Goal: Task Accomplishment & Management: Manage account settings

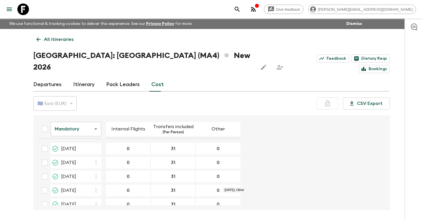
scroll to position [160, 0]
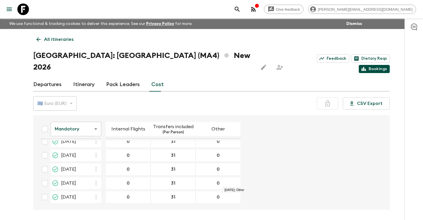
click at [375, 65] on link "Bookings" at bounding box center [374, 69] width 31 height 8
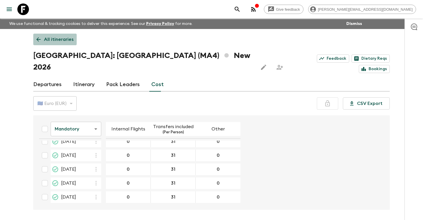
click at [59, 38] on p "All itineraries" at bounding box center [59, 39] width 30 height 7
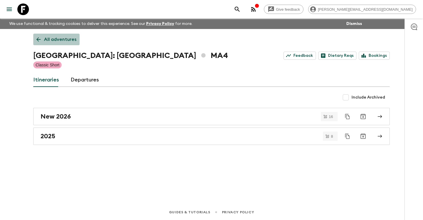
click at [74, 38] on p "All adventures" at bounding box center [60, 39] width 32 height 7
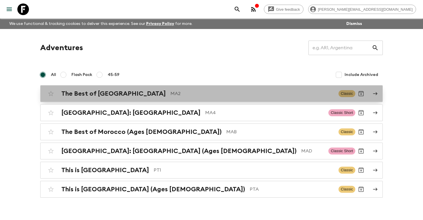
click at [91, 96] on h2 "The Best of [GEOGRAPHIC_DATA]" at bounding box center [113, 94] width 104 height 8
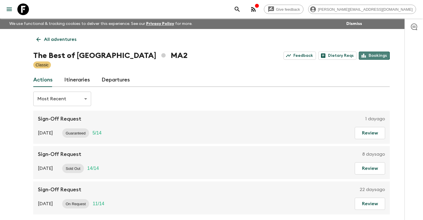
click at [373, 55] on link "Bookings" at bounding box center [374, 55] width 31 height 8
click at [60, 42] on p "All adventures" at bounding box center [60, 39] width 32 height 7
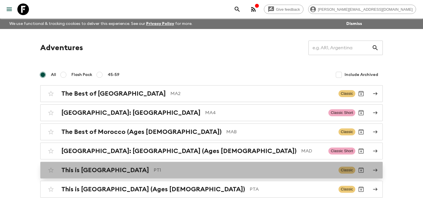
click at [92, 168] on h2 "This is [GEOGRAPHIC_DATA]" at bounding box center [105, 170] width 88 height 8
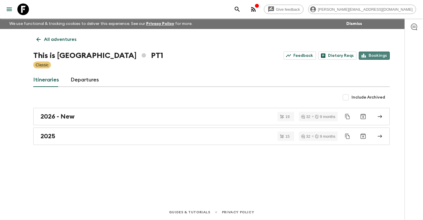
click at [378, 56] on link "Bookings" at bounding box center [374, 55] width 31 height 8
click at [56, 38] on p "All adventures" at bounding box center [60, 39] width 32 height 7
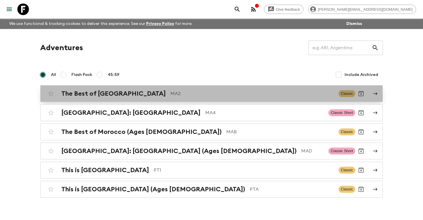
click at [83, 90] on h2 "The Best of [GEOGRAPHIC_DATA]" at bounding box center [113, 94] width 104 height 8
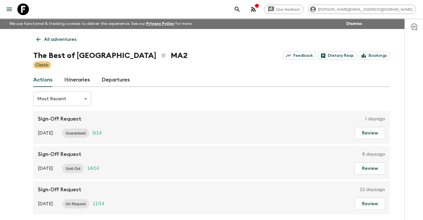
click at [81, 79] on link "Itineraries" at bounding box center [77, 80] width 26 height 14
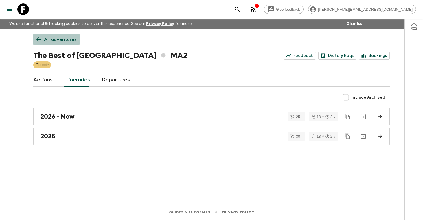
click at [69, 38] on p "All adventures" at bounding box center [60, 39] width 32 height 7
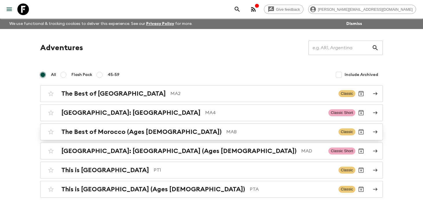
click at [101, 137] on div "The Best of Morocco (Ages [DEMOGRAPHIC_DATA]) MAB Classic" at bounding box center [200, 132] width 310 height 12
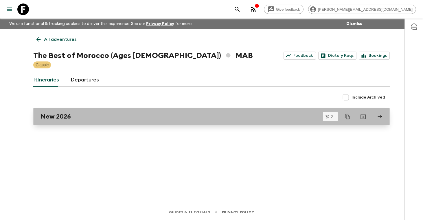
click at [59, 116] on h2 "New 2026" at bounding box center [56, 117] width 30 height 8
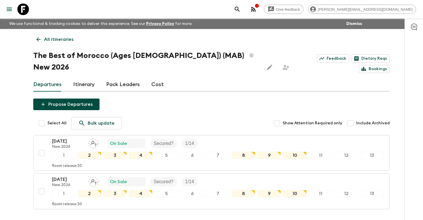
click at [154, 78] on link "Cost" at bounding box center [157, 85] width 12 height 14
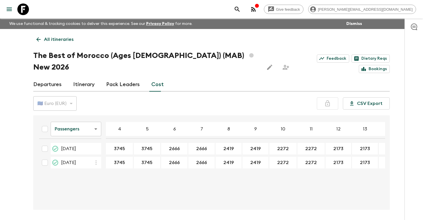
click at [71, 95] on div "🇪🇺 Euro (EUR)" at bounding box center [54, 103] width 43 height 16
click at [70, 95] on div "🇪🇺 Euro (EUR)" at bounding box center [54, 103] width 43 height 16
click at [94, 117] on body "Give feedback [PERSON_NAME][EMAIL_ADDRESS][DOMAIN_NAME] We use functional & tra…" at bounding box center [211, 120] width 423 height 241
click at [75, 142] on li "Extras" at bounding box center [76, 140] width 51 height 9
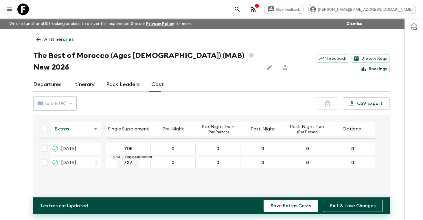
type input "705"
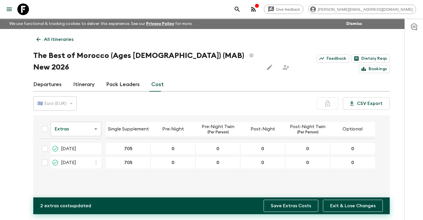
type input "705"
click at [279, 206] on button "Save Extras Costs" at bounding box center [291, 205] width 55 height 12
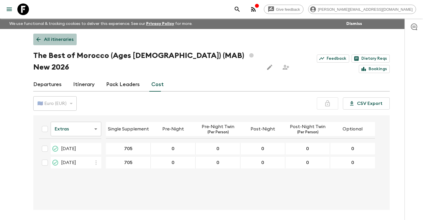
click at [61, 38] on p "All itineraries" at bounding box center [59, 39] width 30 height 7
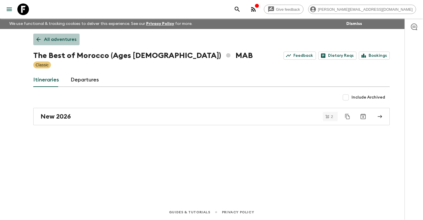
click at [61, 39] on p "All adventures" at bounding box center [60, 39] width 32 height 7
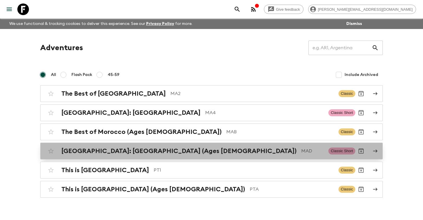
click at [98, 151] on h2 "[GEOGRAPHIC_DATA]: [GEOGRAPHIC_DATA] (Ages [DEMOGRAPHIC_DATA])" at bounding box center [178, 151] width 235 height 8
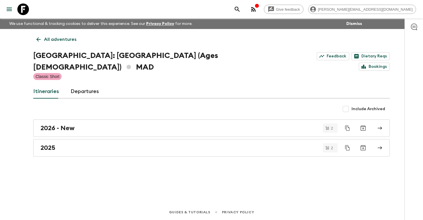
click at [67, 39] on p "All adventures" at bounding box center [60, 39] width 32 height 7
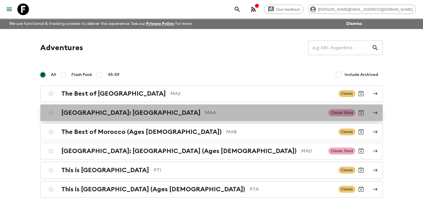
click at [98, 114] on h2 "[GEOGRAPHIC_DATA]: [GEOGRAPHIC_DATA]" at bounding box center [130, 113] width 139 height 8
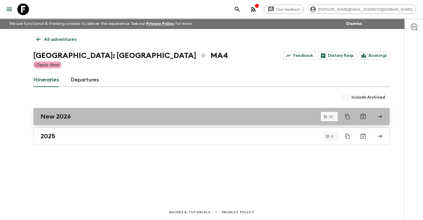
click at [83, 117] on div "New 2026" at bounding box center [206, 117] width 331 height 8
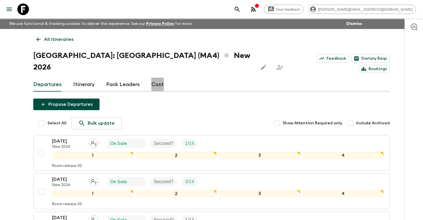
click at [157, 78] on link "Cost" at bounding box center [157, 85] width 12 height 14
